Goal: Navigation & Orientation: Find specific page/section

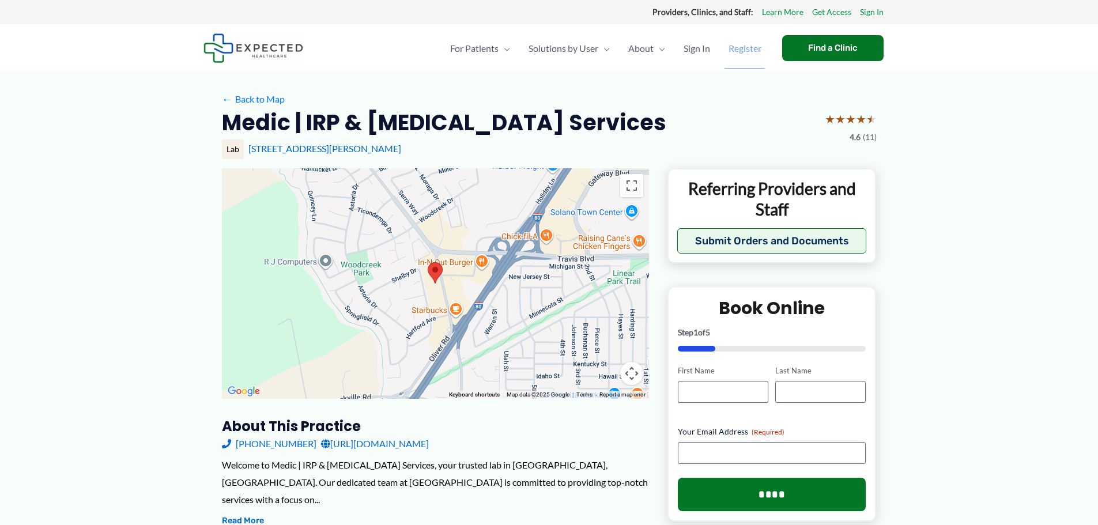
click at [748, 48] on span "Register" at bounding box center [745, 48] width 33 height 40
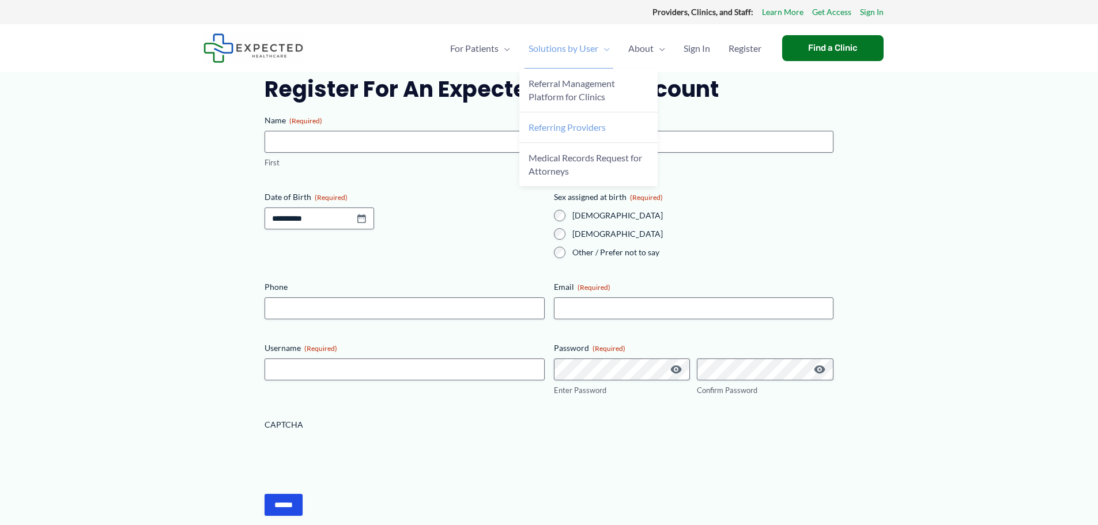
click at [578, 128] on span "Referring Providers" at bounding box center [567, 127] width 77 height 11
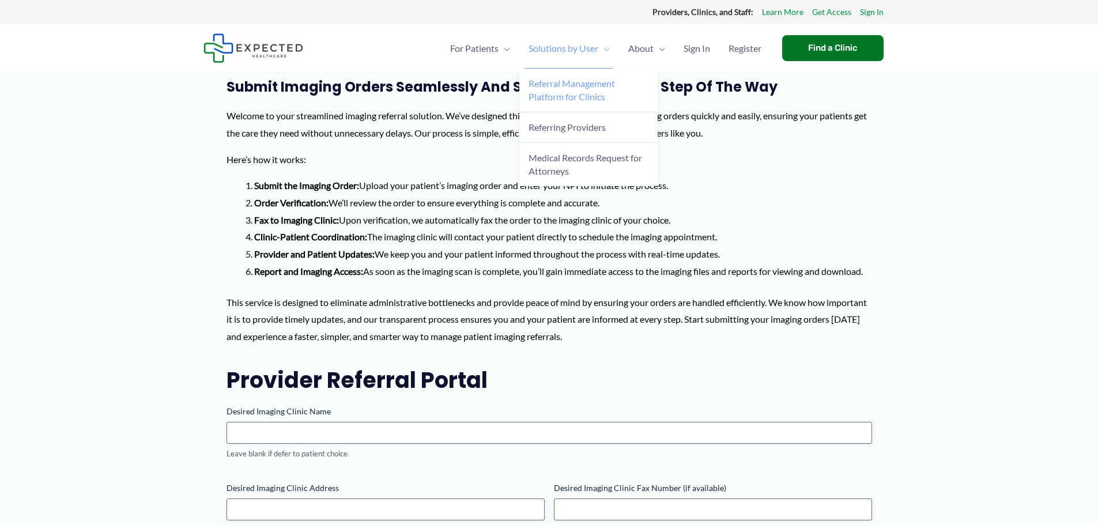
click at [566, 84] on span "Referral Management Platform for Clinics" at bounding box center [572, 90] width 86 height 24
